Goal: Find specific page/section: Find specific page/section

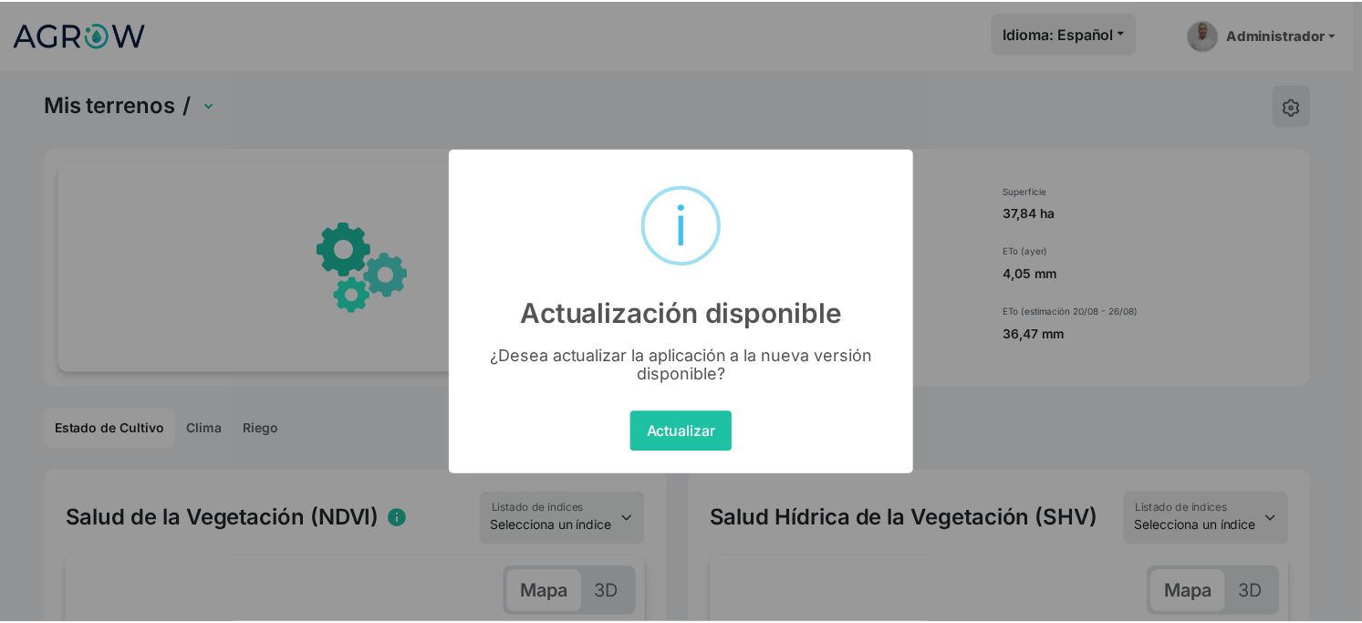
scroll to position [0, 157]
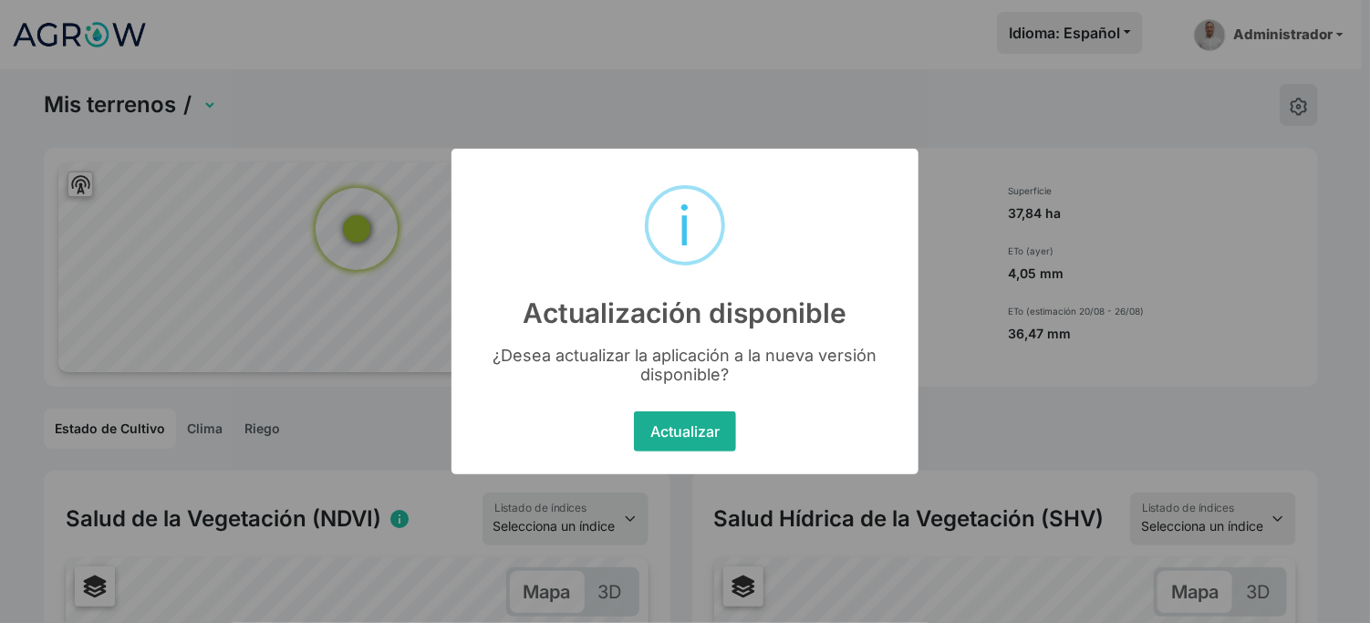
click at [650, 451] on button "Actualizar" at bounding box center [684, 431] width 101 height 40
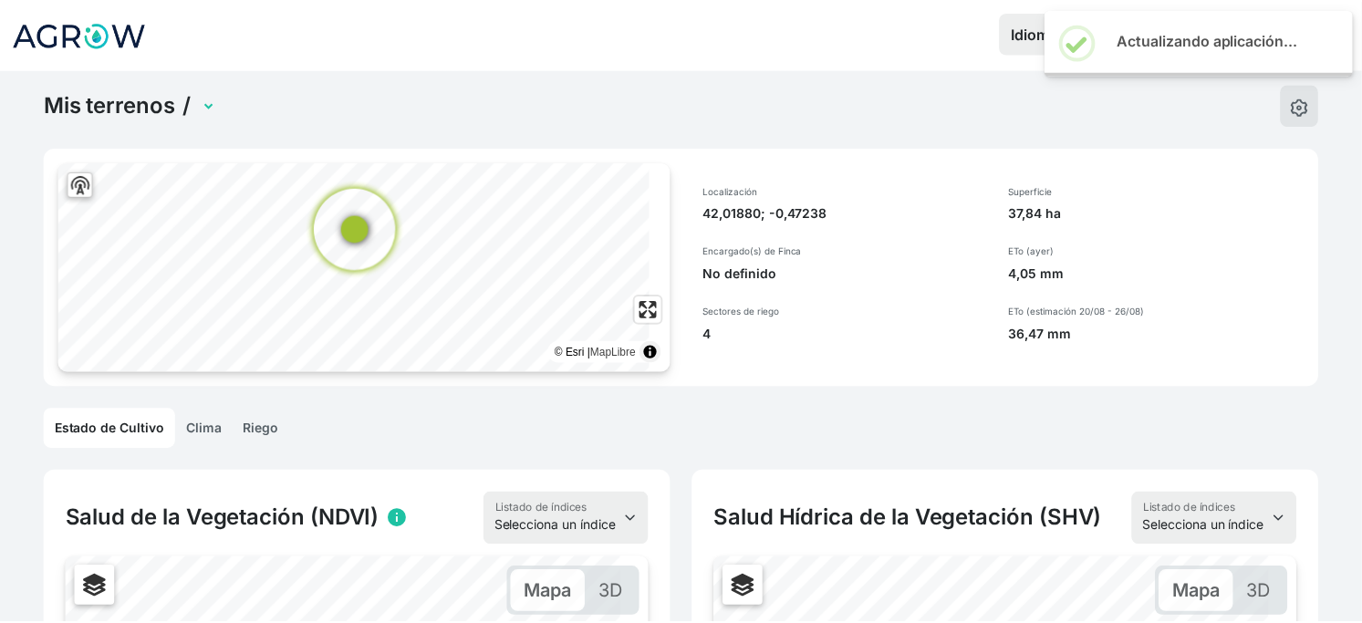
scroll to position [0, 153]
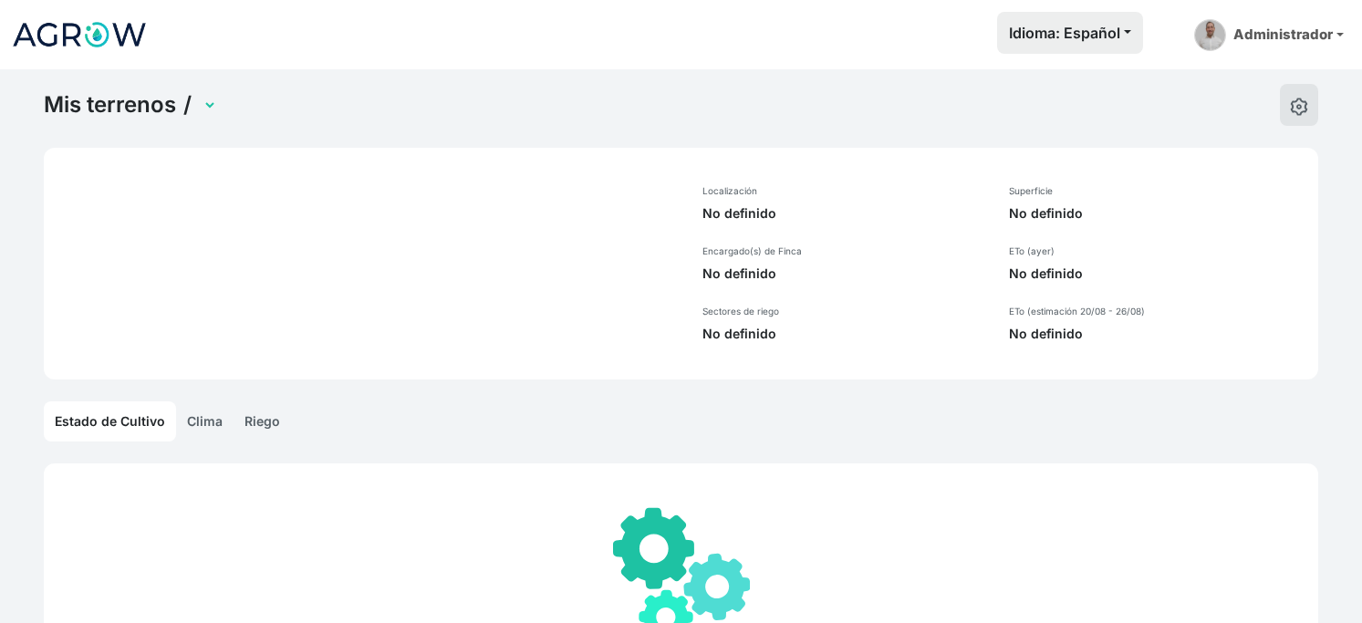
select select "1269"
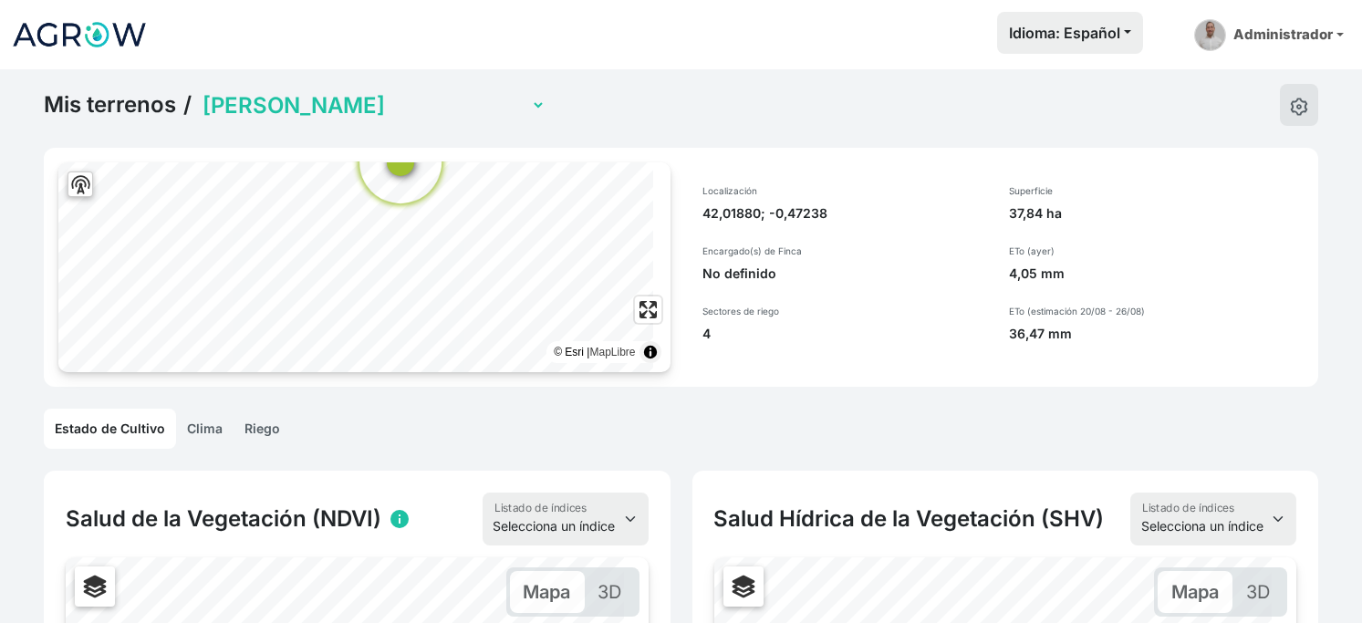
click at [171, 119] on link "Mis terrenos" at bounding box center [110, 104] width 132 height 27
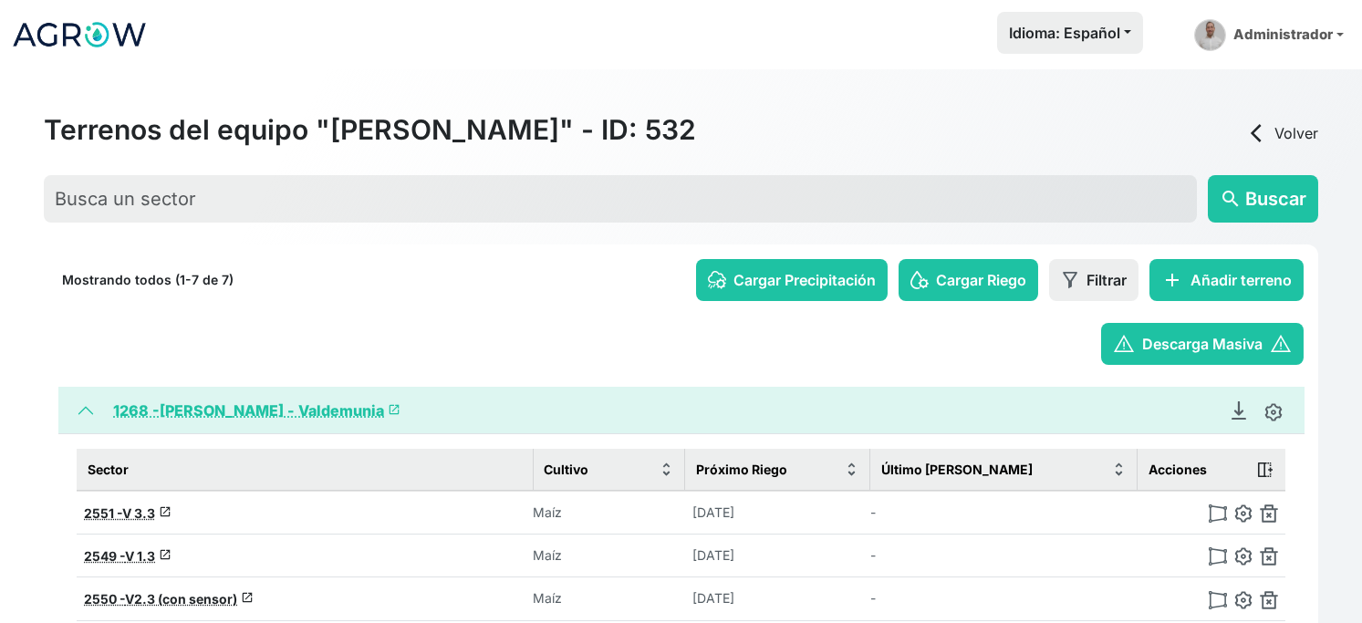
scroll to position [530, 0]
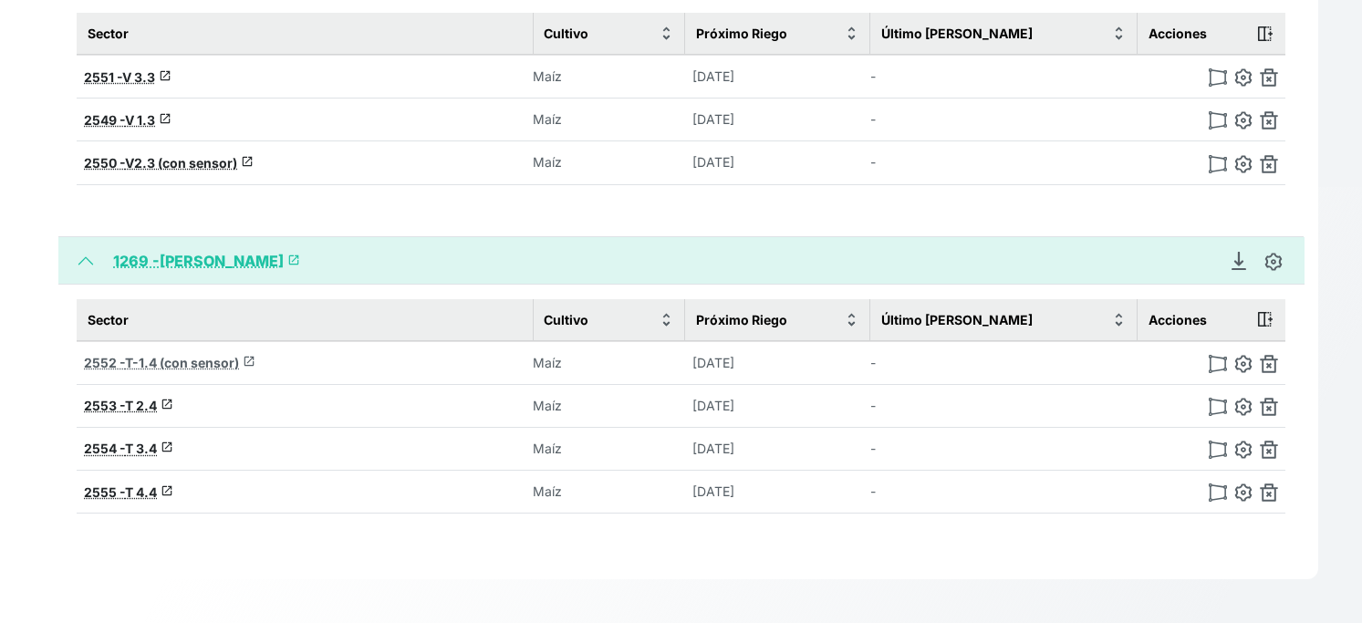
click at [171, 355] on span "T-1.4 (con sensor)" at bounding box center [182, 363] width 114 height 16
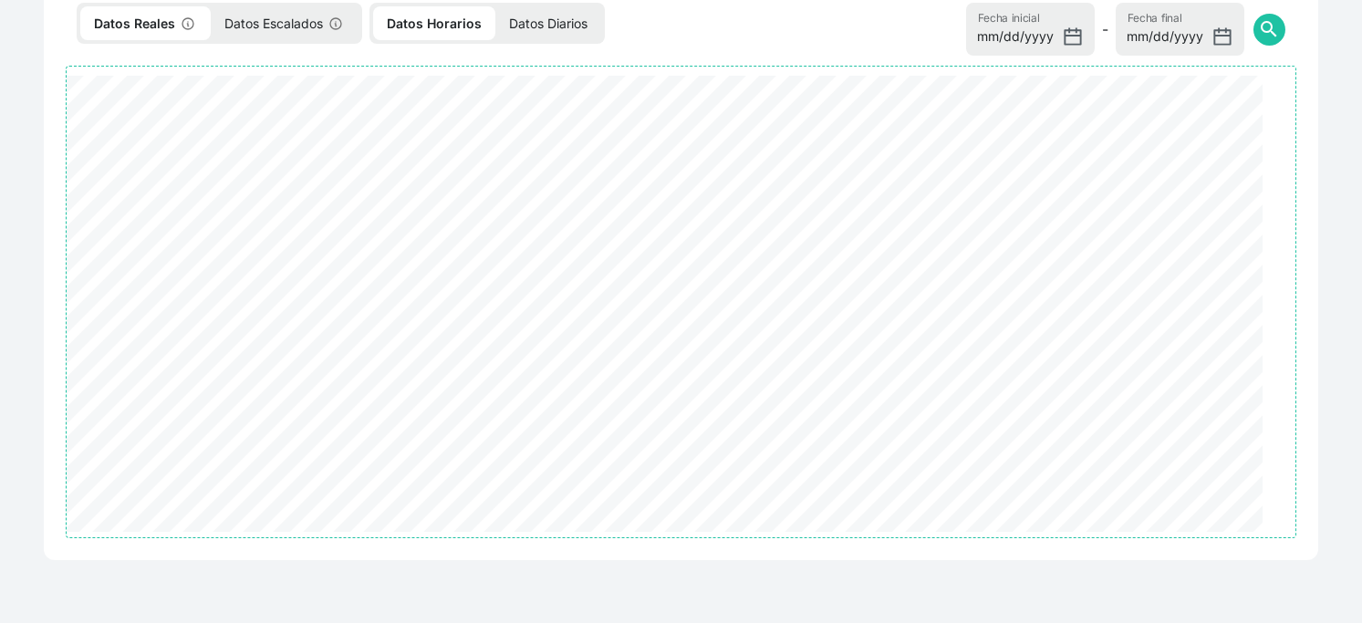
select select "2552"
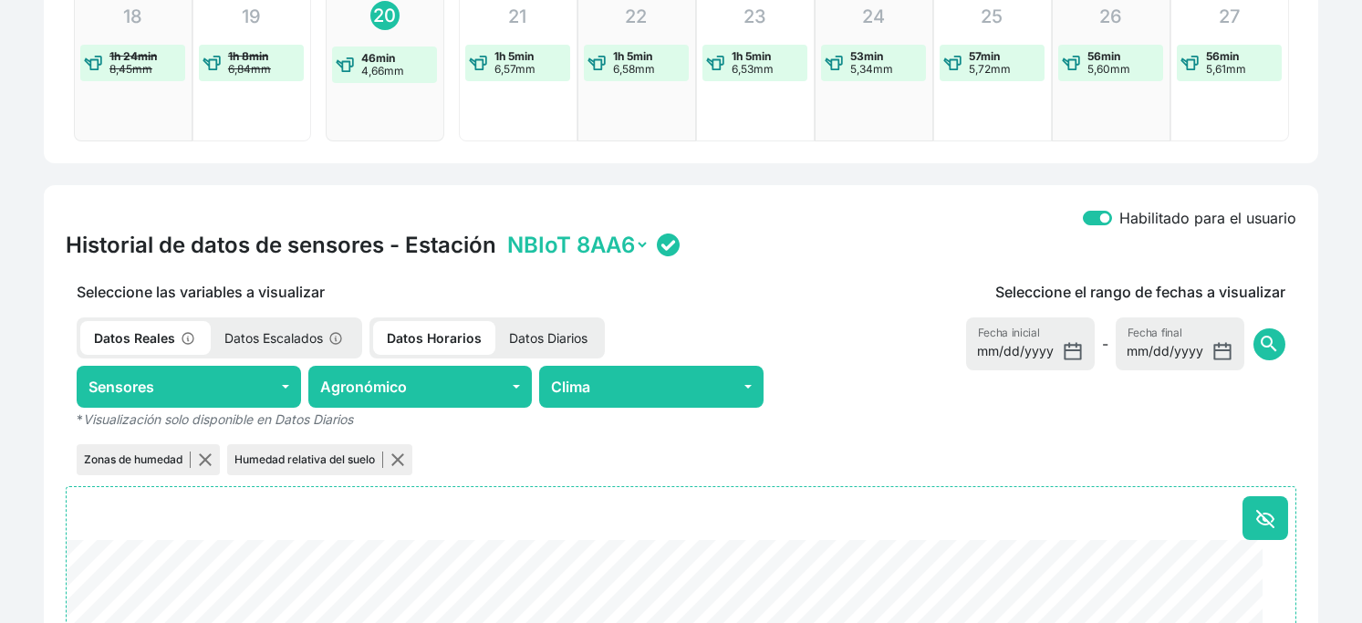
scroll to position [1138, 0]
